Goal: Task Accomplishment & Management: Use online tool/utility

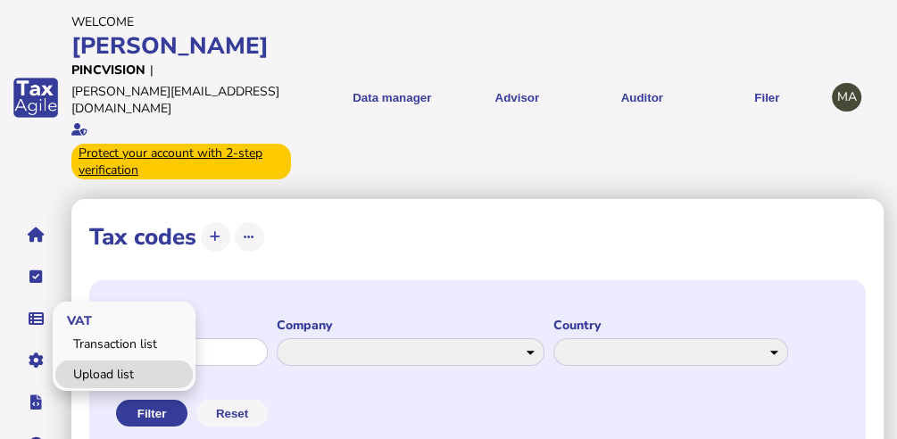
click at [77, 361] on link "Upload list" at bounding box center [123, 375] width 137 height 28
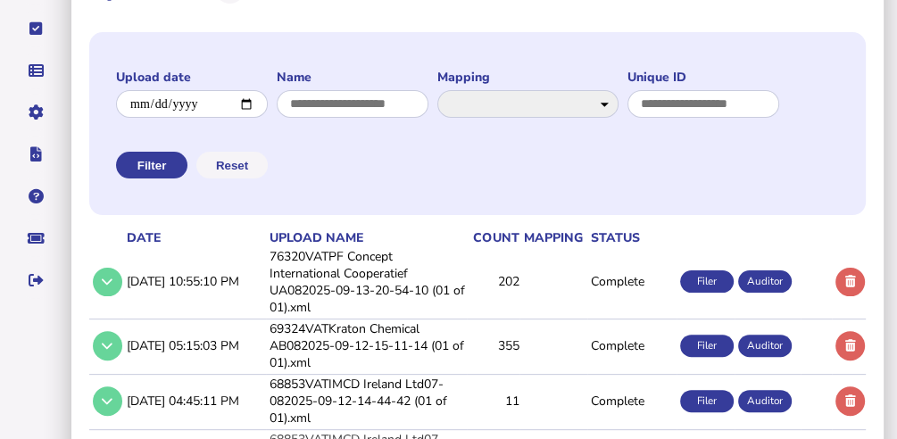
scroll to position [344, 0]
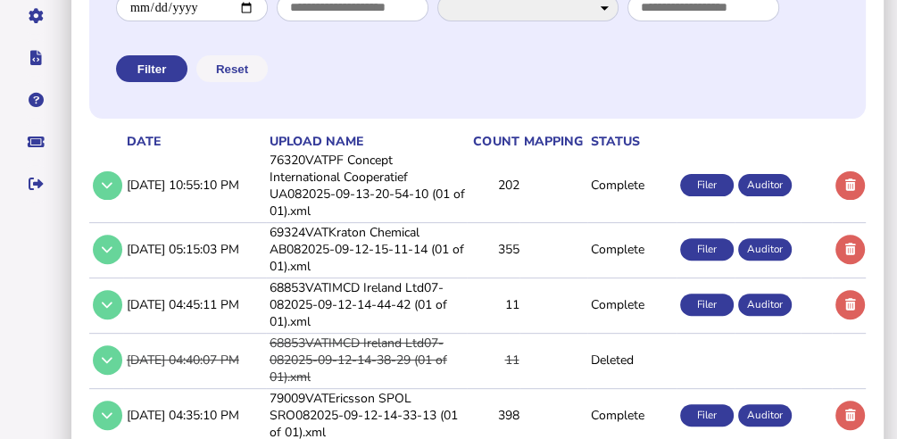
click at [352, 197] on td "76320VATPF Concept International Cooperatief UA082025-09-13-20-54-10 (01 of 01)…" at bounding box center [366, 186] width 201 height 70
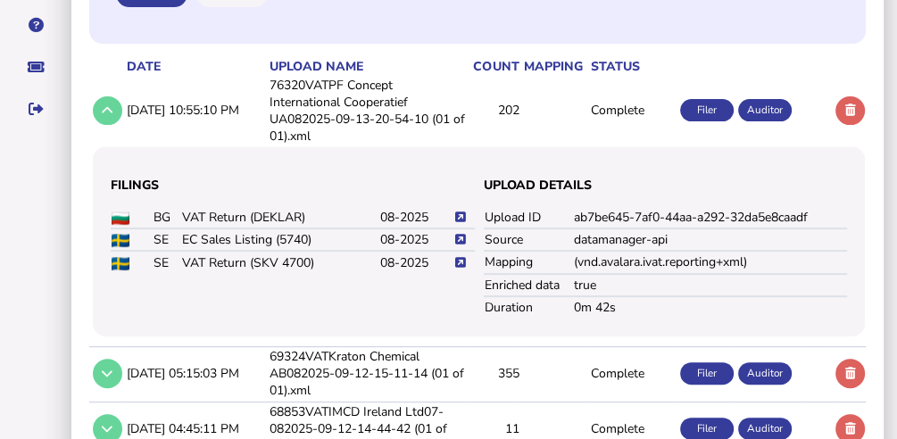
scroll to position [463, 0]
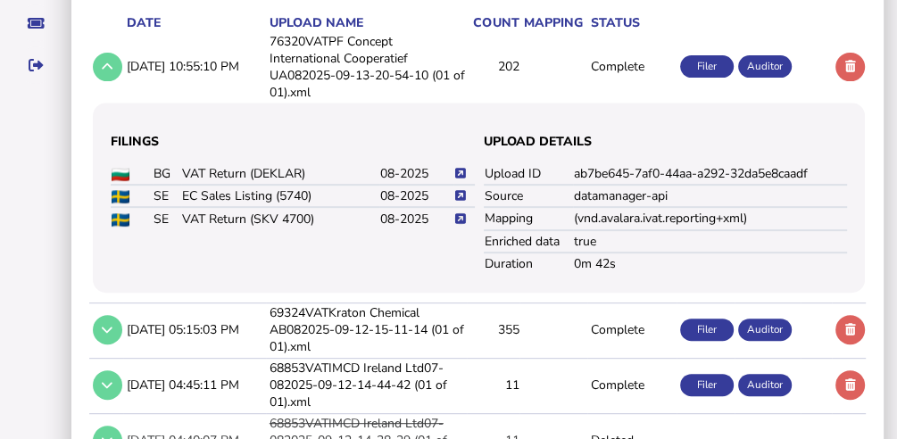
click at [460, 225] on icon at bounding box center [460, 219] width 11 height 12
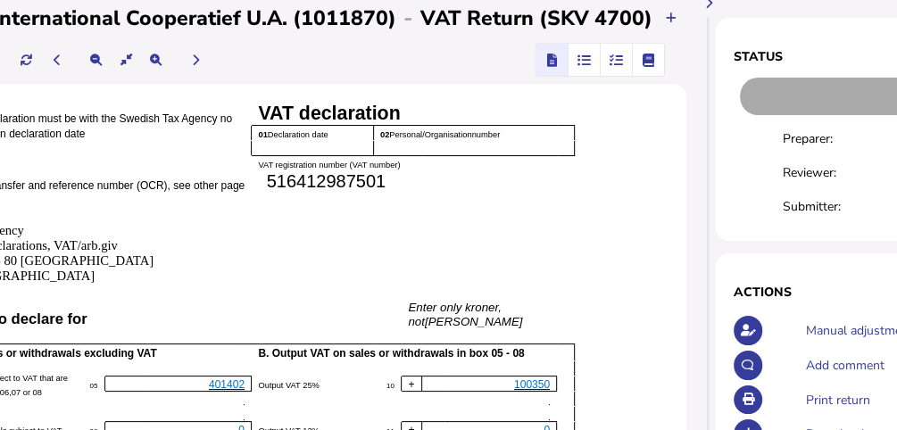
scroll to position [119, 247]
click at [608, 61] on icon "button" at bounding box center [614, 60] width 13 height 1
click at [601, 70] on span "button" at bounding box center [614, 60] width 29 height 32
click at [614, 60] on icon "button" at bounding box center [614, 60] width 13 height 1
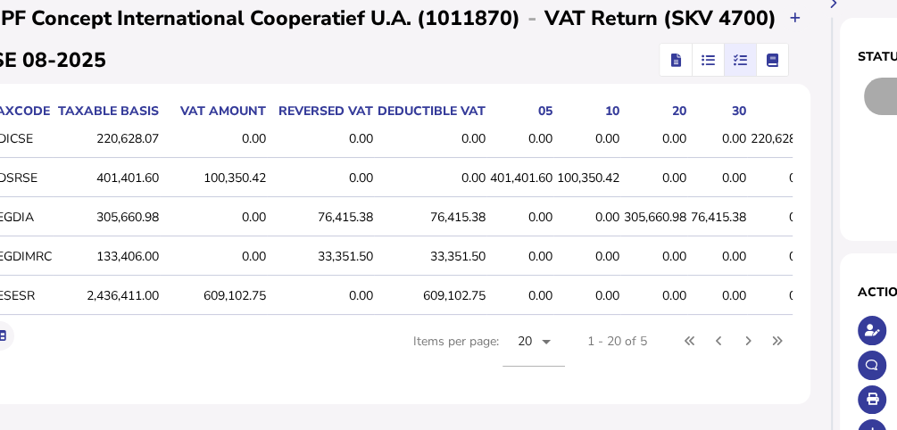
scroll to position [119, 72]
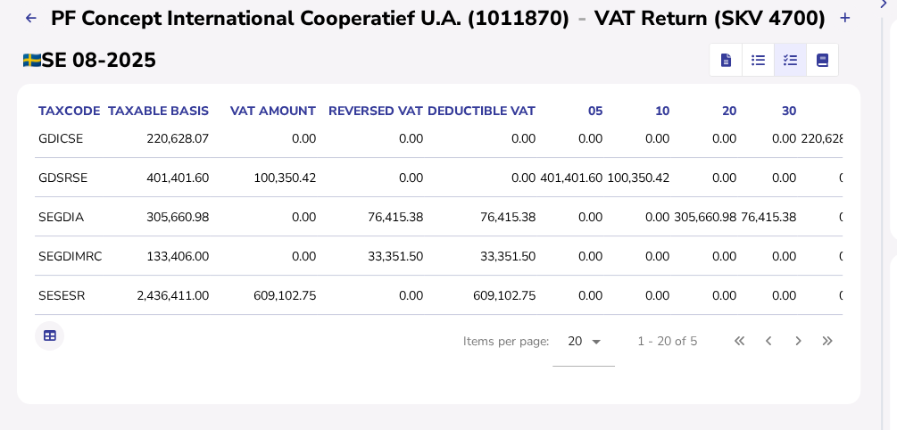
click at [720, 61] on icon "button" at bounding box center [725, 60] width 10 height 1
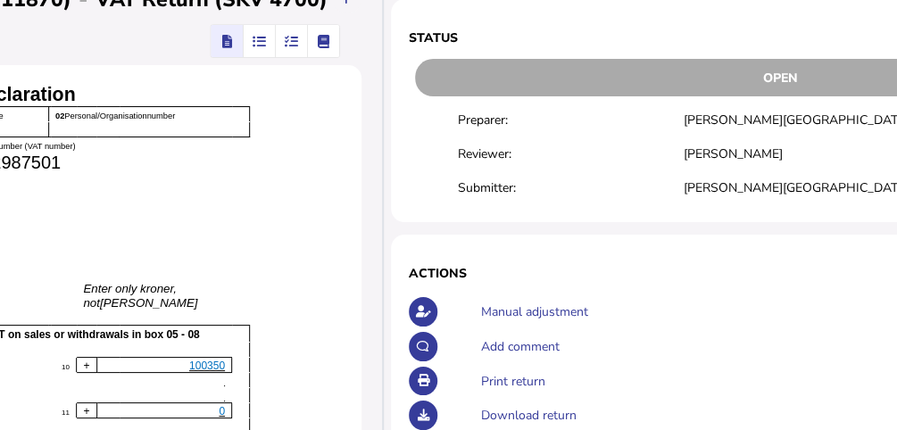
scroll to position [297, 571]
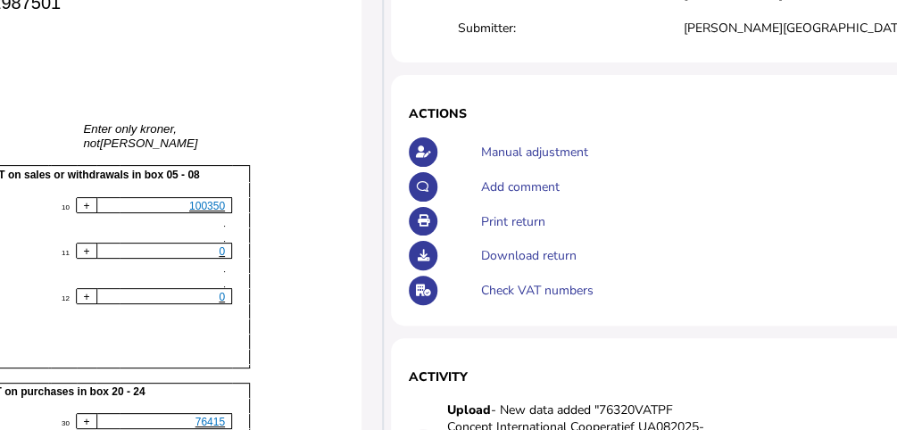
click at [476, 221] on div "Print return" at bounding box center [814, 221] width 676 height 35
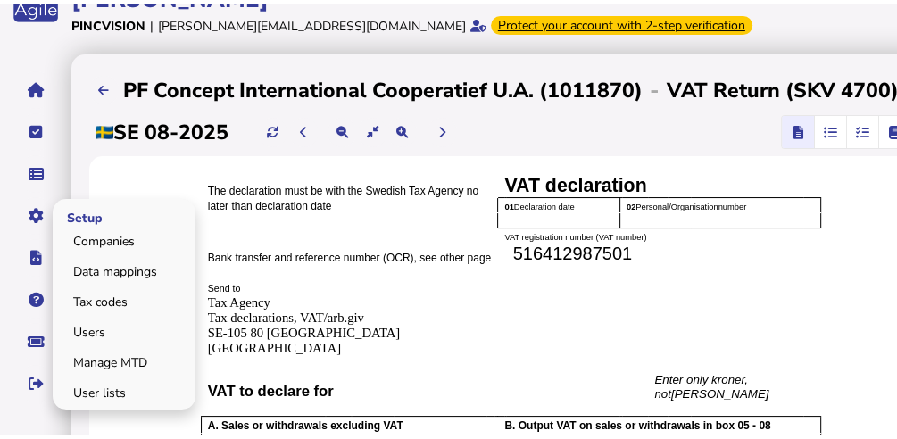
scroll to position [0, 0]
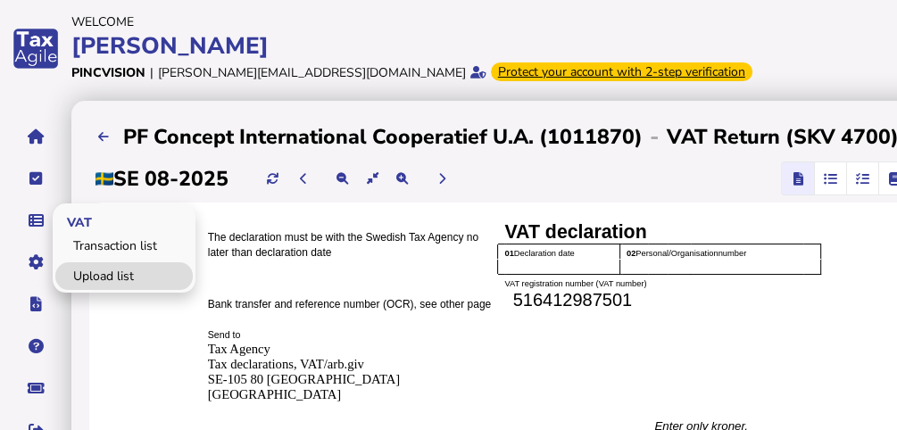
click at [112, 278] on link "Upload list" at bounding box center [123, 276] width 137 height 28
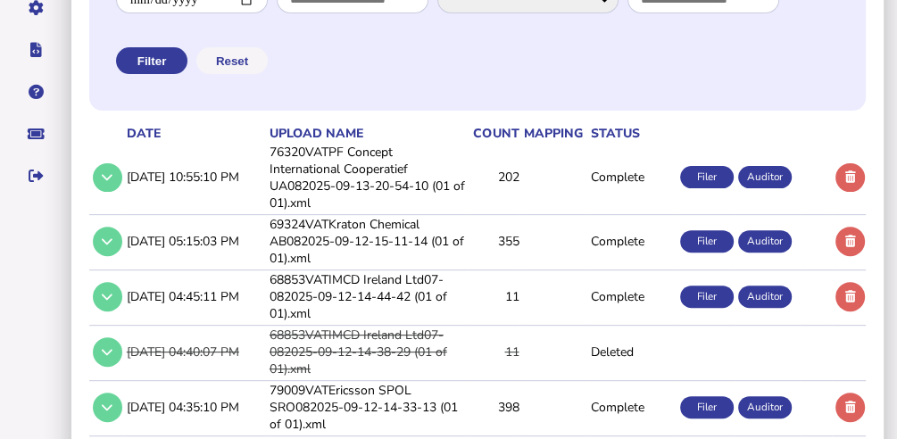
scroll to position [357, 0]
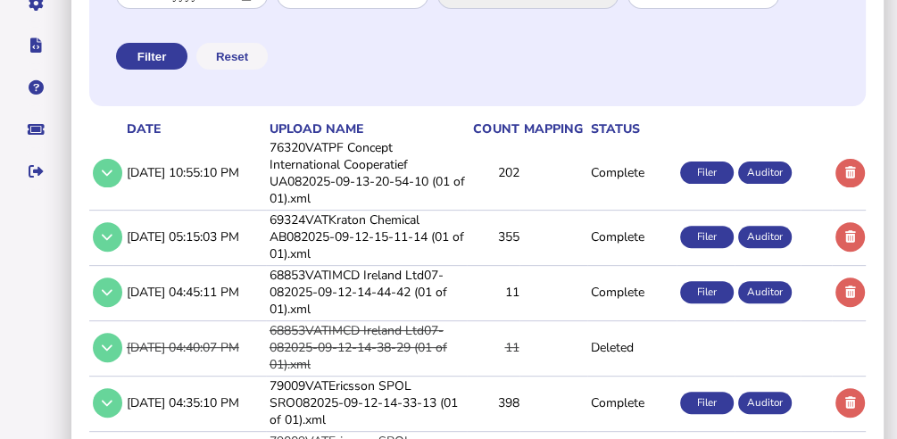
click at [396, 196] on td "76320VATPF Concept International Cooperatief UA082025-09-13-20-54-10 (01 of 01)…" at bounding box center [366, 173] width 201 height 70
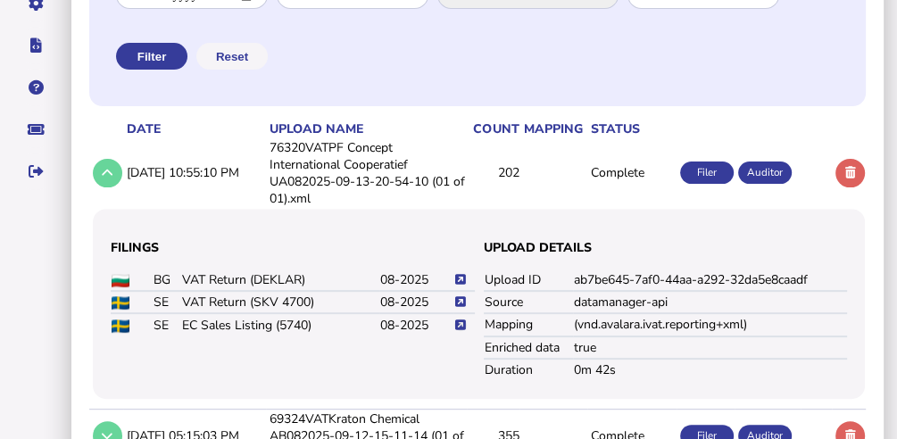
click at [456, 331] on icon at bounding box center [460, 325] width 11 height 12
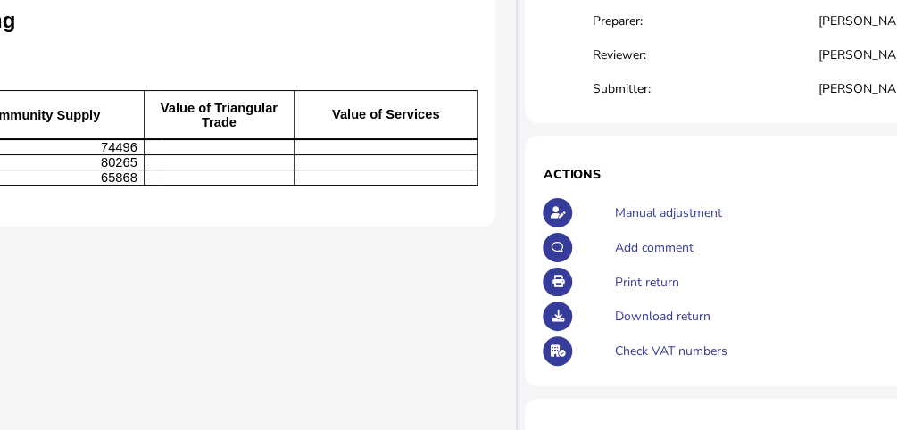
scroll to position [237, 722]
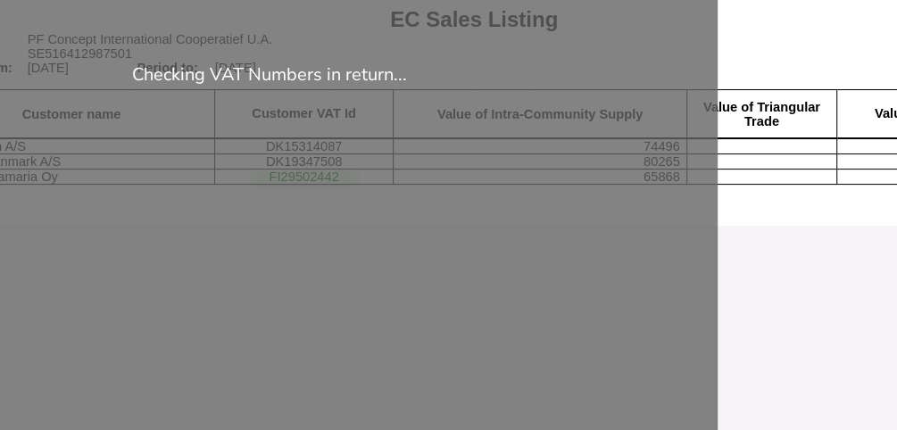
scroll to position [237, 104]
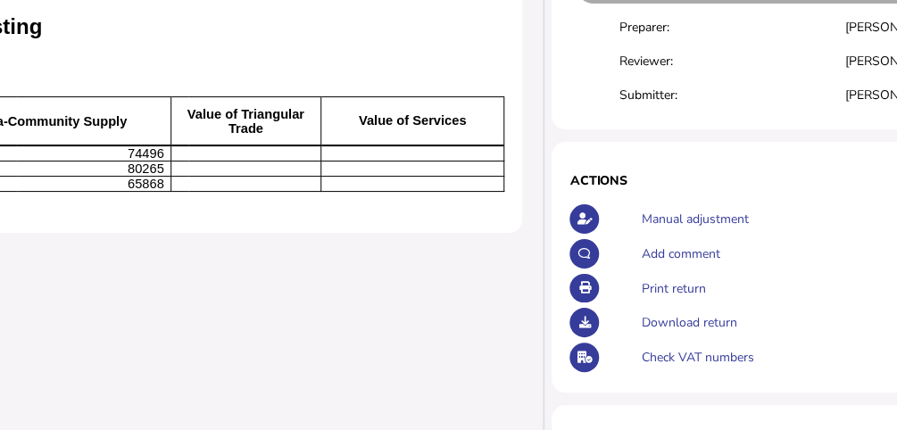
scroll to position [237, 695]
